Goal: Check status: Check status

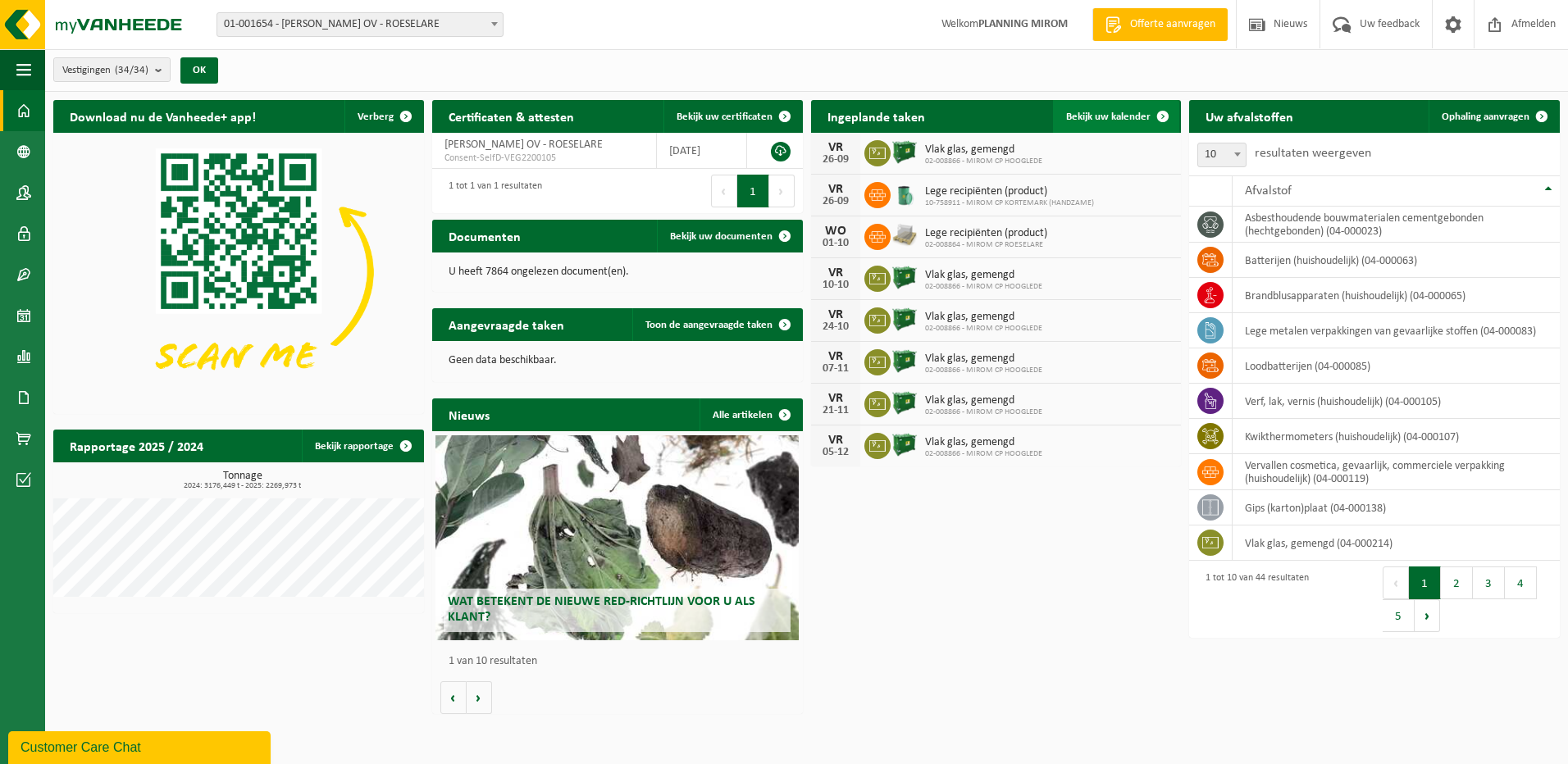
click at [1146, 119] on span "Bekijk uw kalender" at bounding box center [1108, 117] width 84 height 10
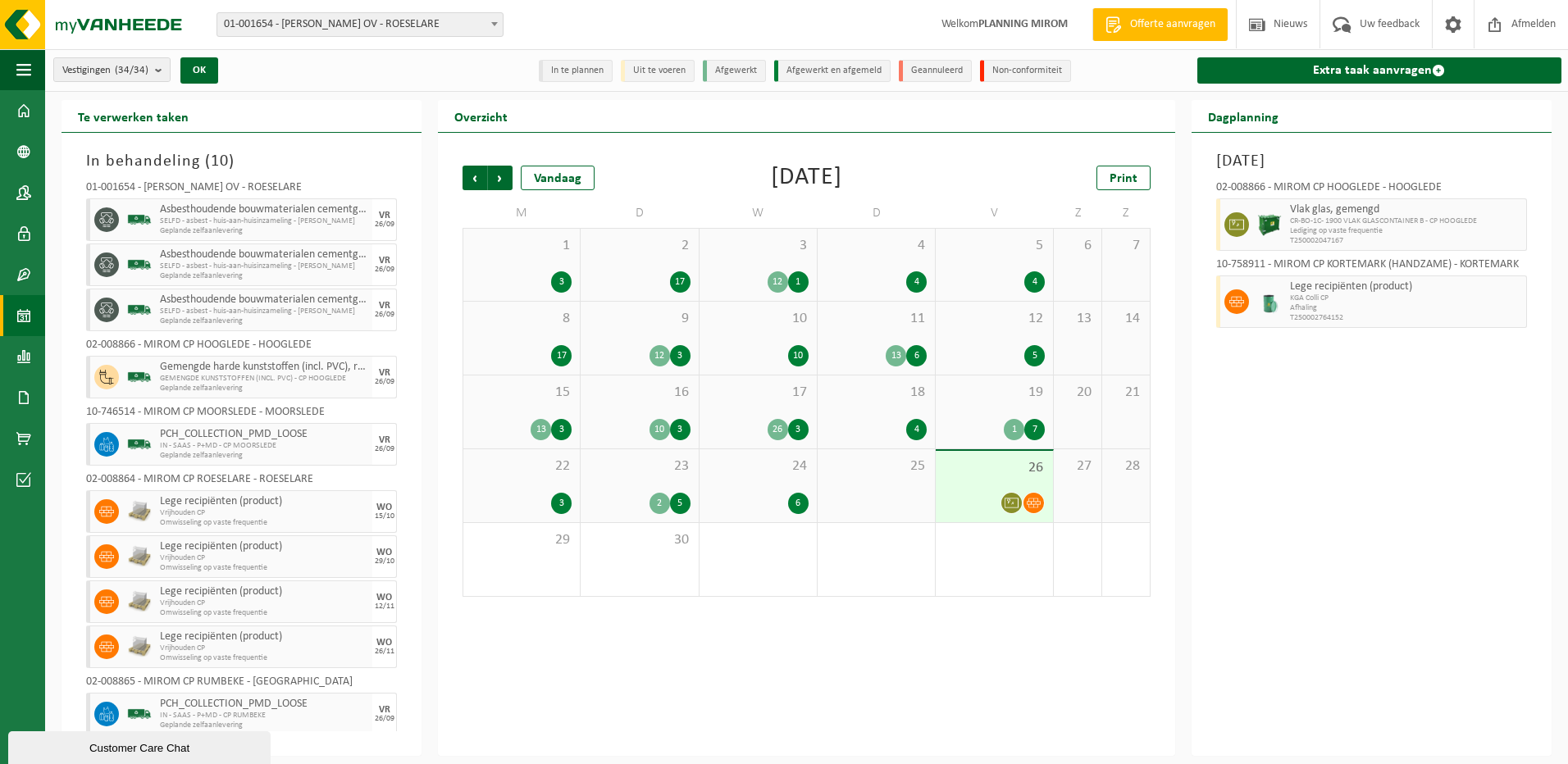
click at [531, 483] on div "22 3" at bounding box center [522, 486] width 117 height 73
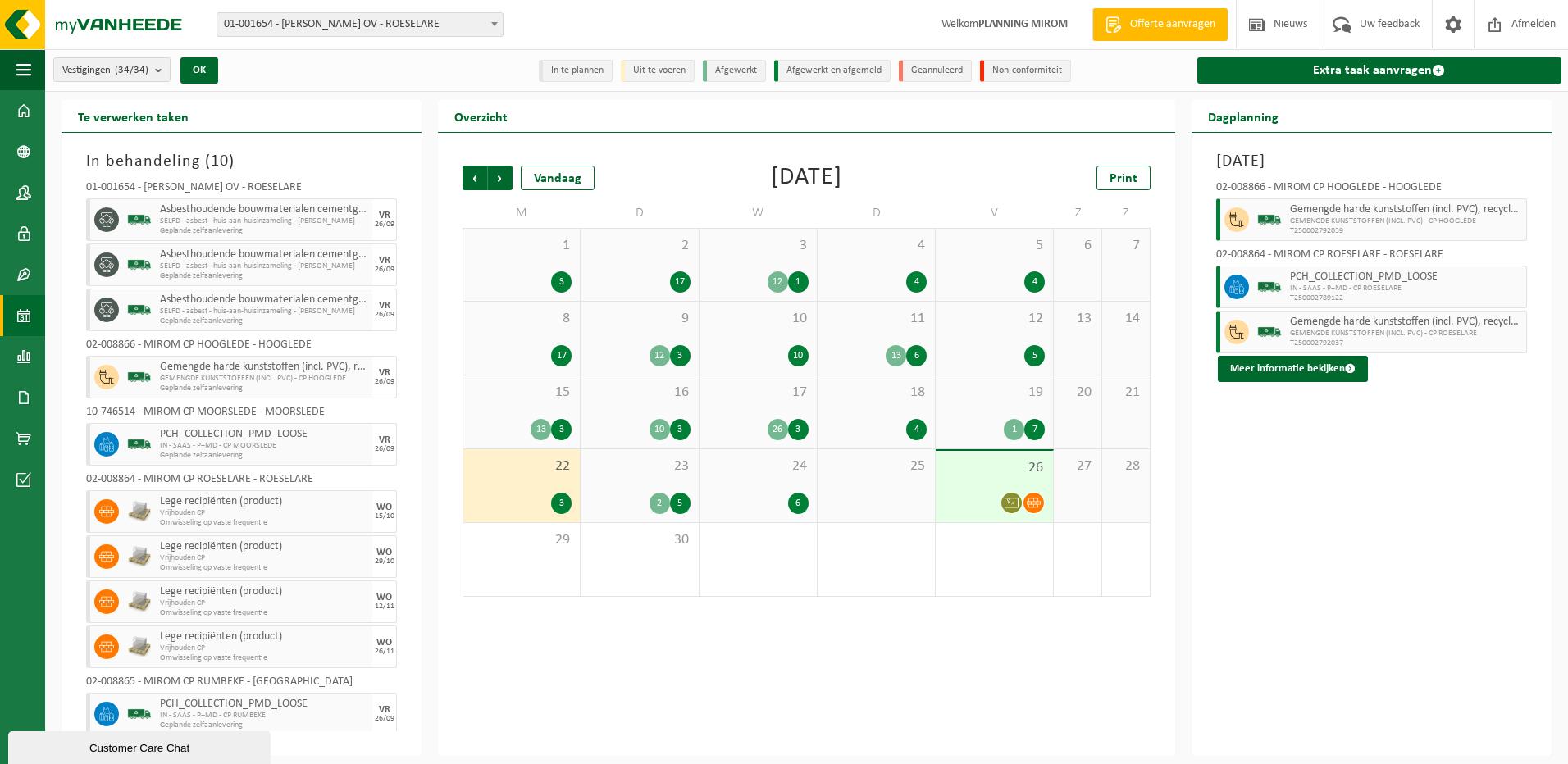
click at [622, 486] on div "23 2 5" at bounding box center [639, 486] width 118 height 73
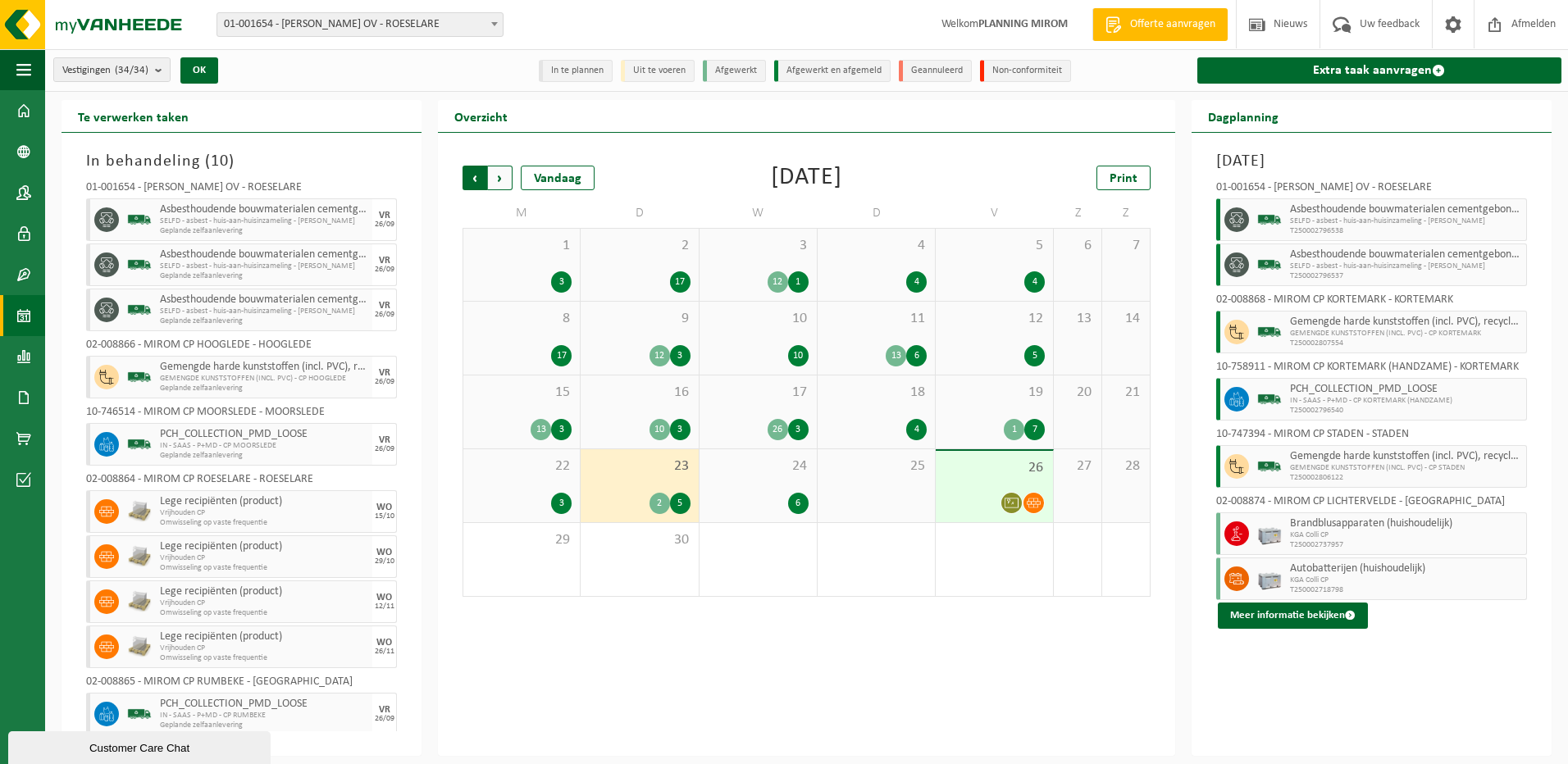
click at [504, 174] on span "Volgende" at bounding box center [501, 178] width 24 height 24
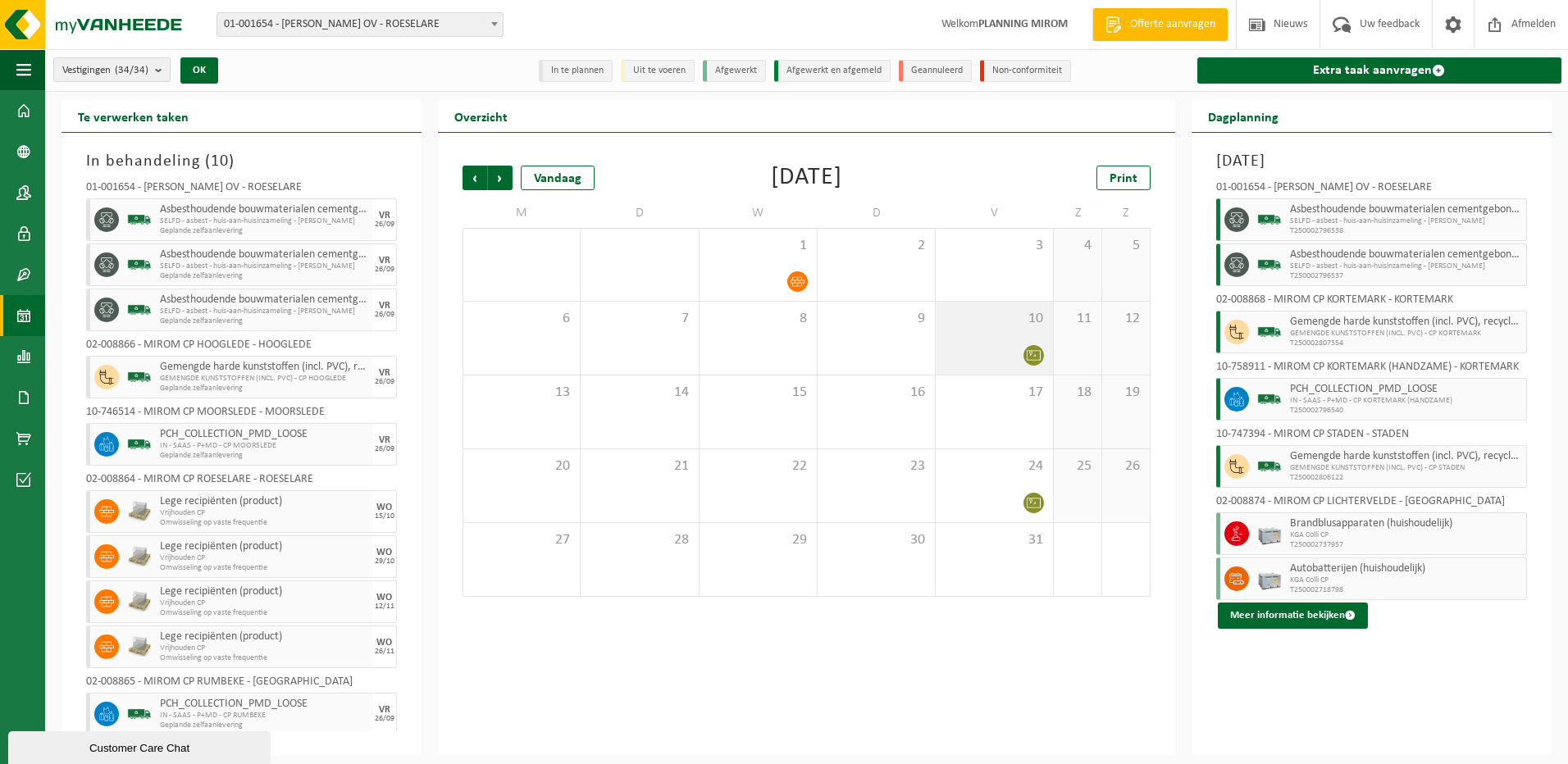
click at [1022, 351] on div at bounding box center [994, 355] width 101 height 22
